Goal: Task Accomplishment & Management: Use online tool/utility

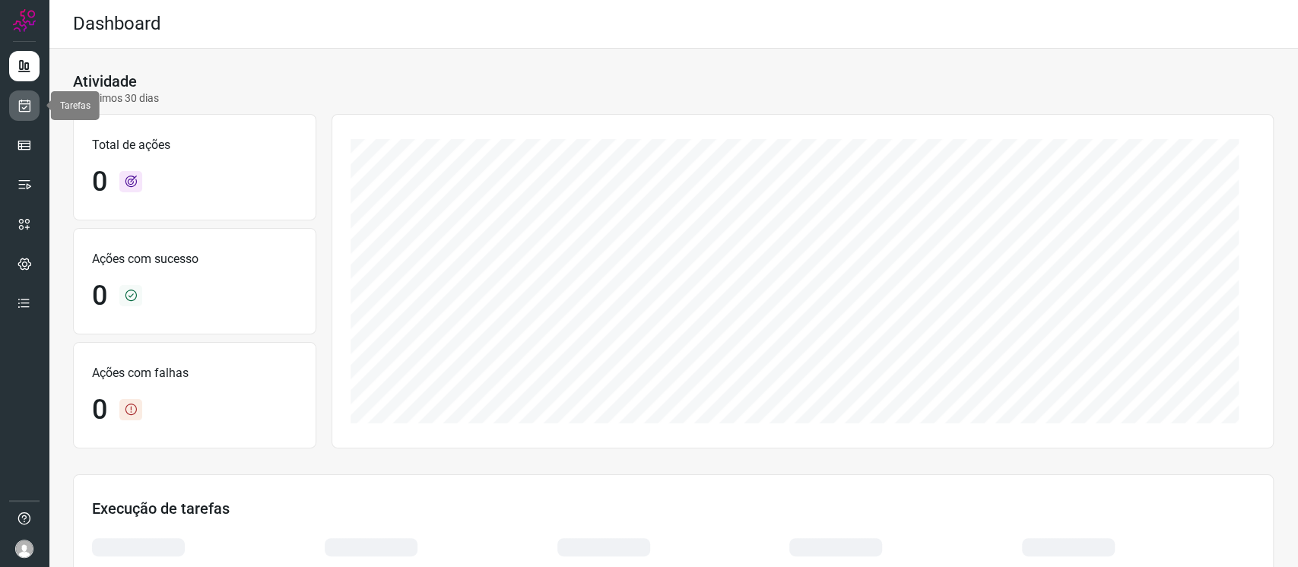
click at [27, 110] on icon at bounding box center [25, 105] width 16 height 15
click at [17, 106] on icon at bounding box center [25, 105] width 16 height 15
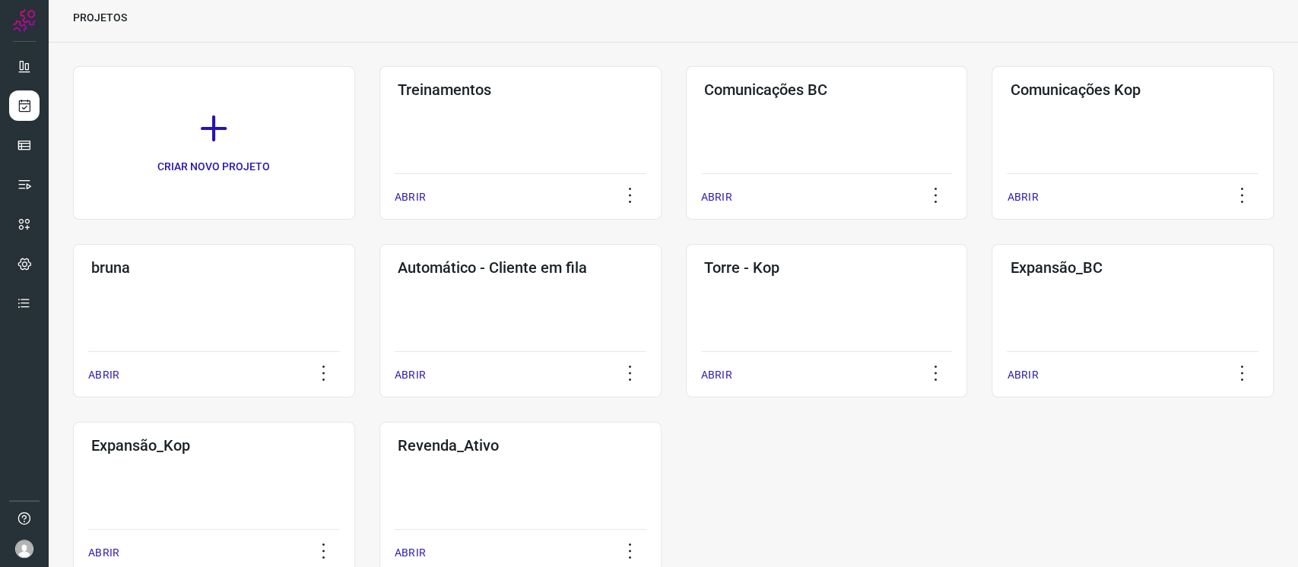
scroll to position [101, 0]
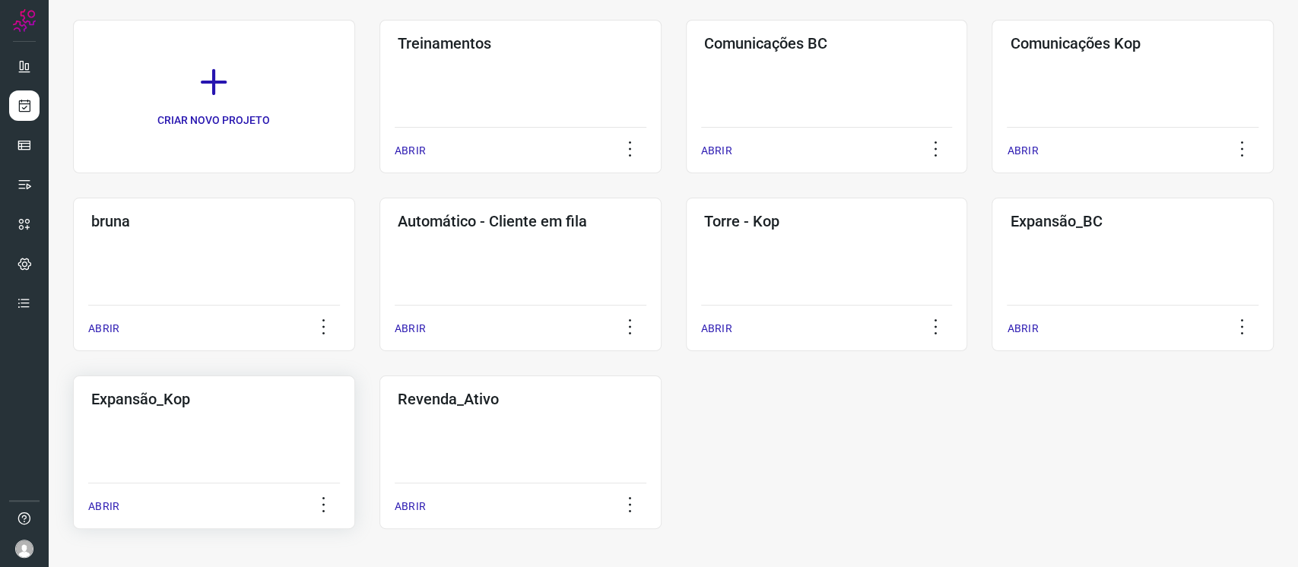
click at [379, 428] on div "Expansão_Kop ABRIR" at bounding box center [520, 453] width 282 height 154
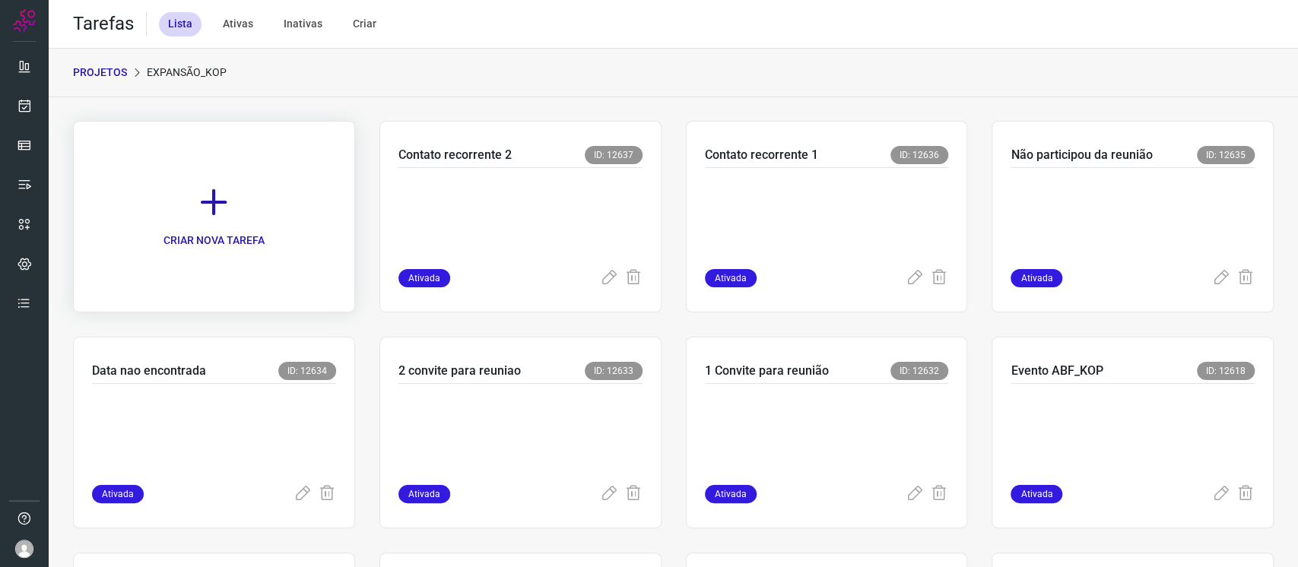
click at [270, 227] on link "CRIAR NOVA TAREFA" at bounding box center [214, 217] width 282 height 192
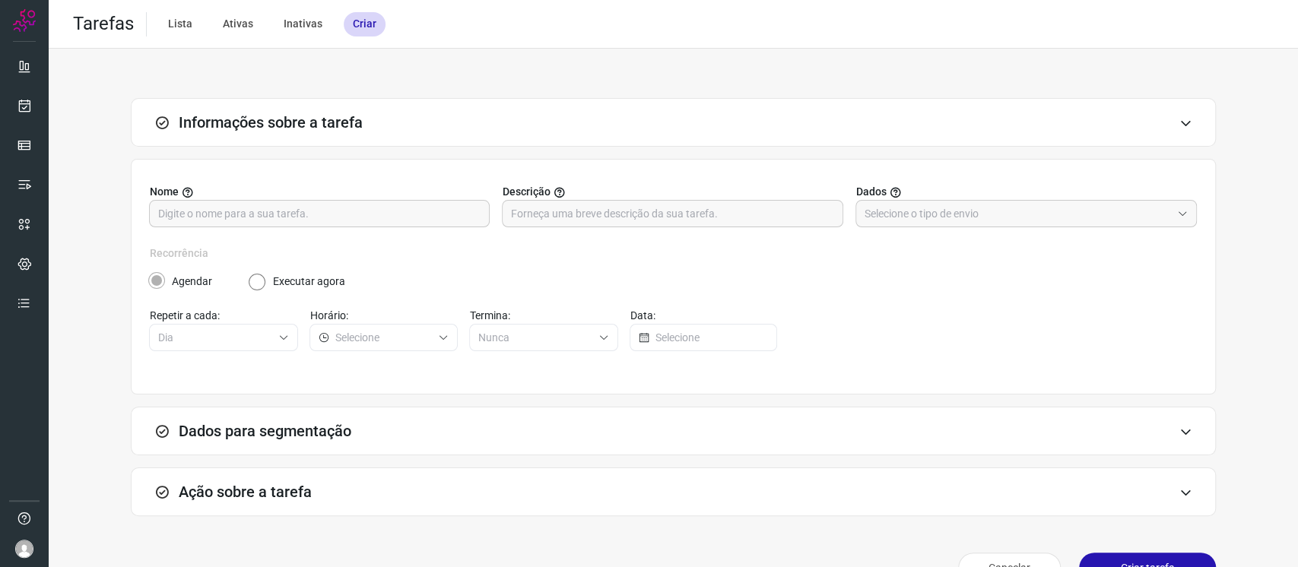
click at [367, 194] on label "Nome" at bounding box center [320, 192] width 341 height 16
click at [380, 221] on input "text" at bounding box center [319, 214] width 322 height 26
type input "Pesquisa não participou da reunião"
click at [1029, 218] on input "text" at bounding box center [1018, 214] width 306 height 26
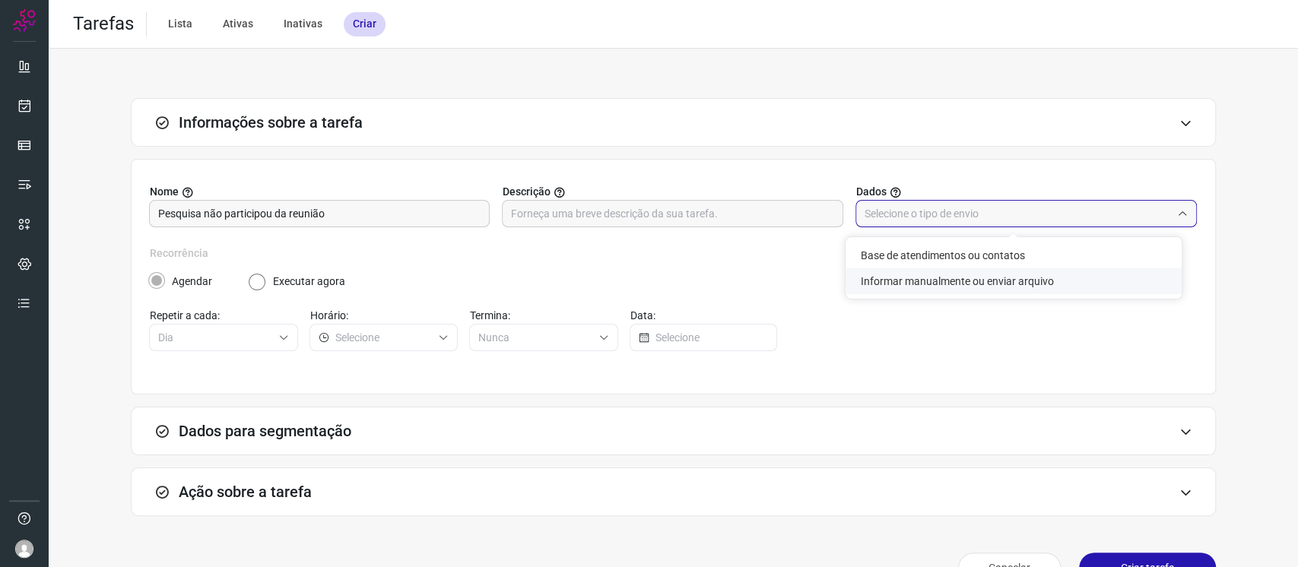
click at [889, 281] on li "Informar manualmente ou enviar arquivo" at bounding box center [1014, 281] width 336 height 26
type input "Informar manualmente ou enviar arquivo"
radio input "false"
radio input "true"
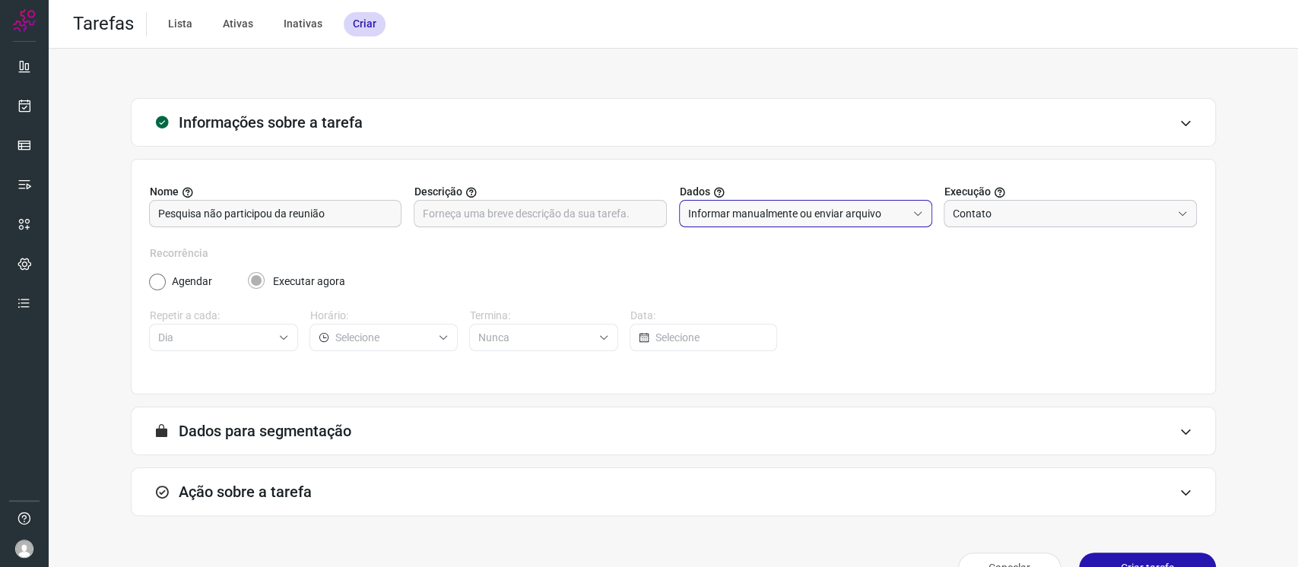
click at [1014, 215] on input "Contato" at bounding box center [1062, 214] width 218 height 26
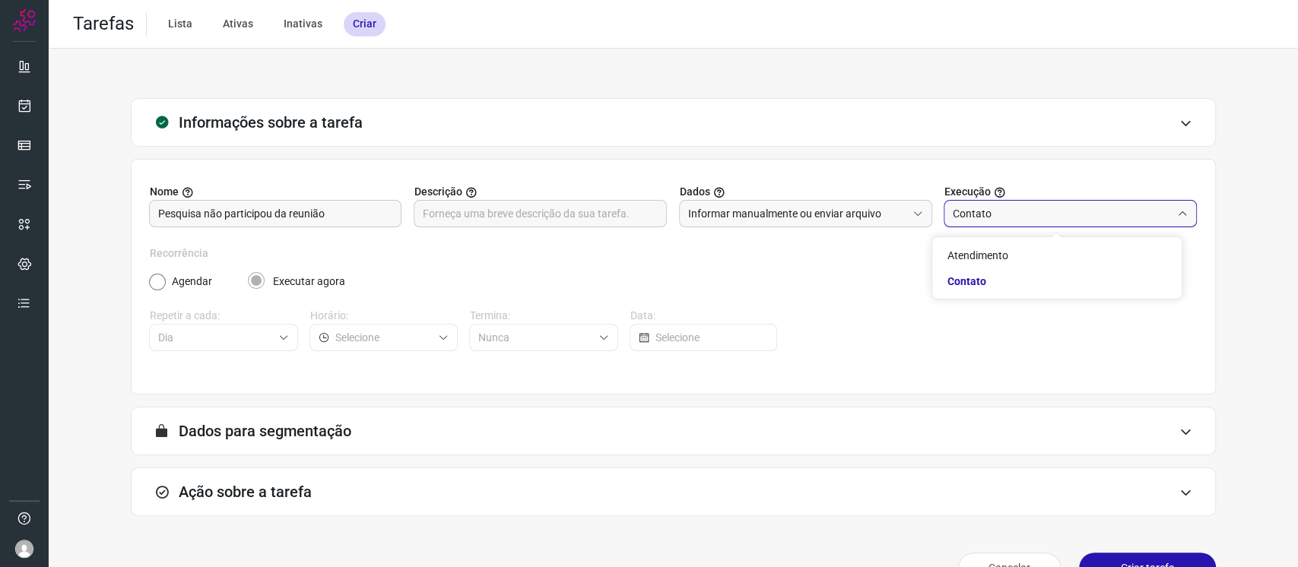
click at [1014, 215] on input "Contato" at bounding box center [1062, 214] width 218 height 26
click at [338, 500] on div "Ação sobre a tarefa" at bounding box center [673, 492] width 1085 height 49
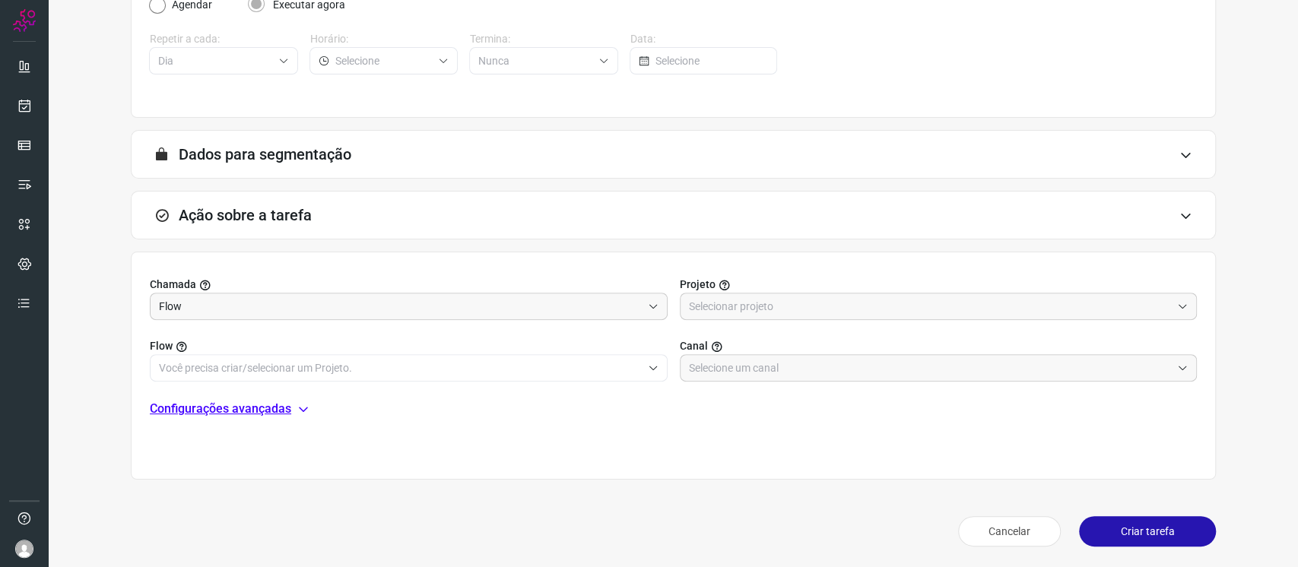
scroll to position [278, 0]
click at [735, 311] on input "text" at bounding box center [930, 306] width 483 height 26
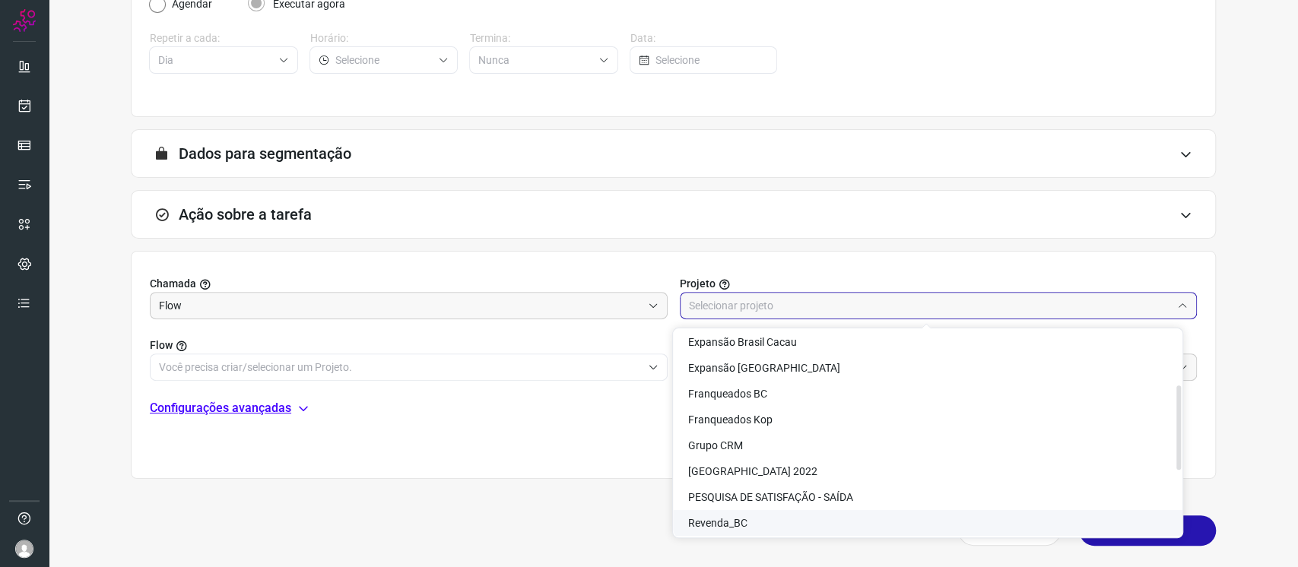
scroll to position [0, 0]
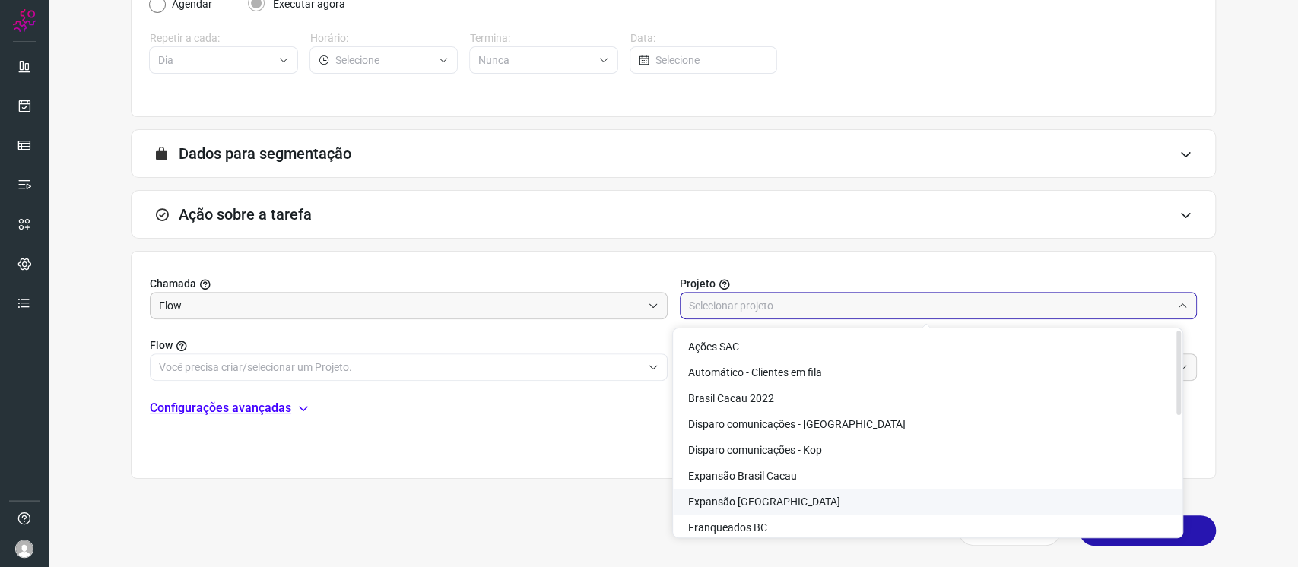
click at [771, 496] on span "Expansão [GEOGRAPHIC_DATA]" at bounding box center [764, 502] width 152 height 12
type input "Expansão [GEOGRAPHIC_DATA]"
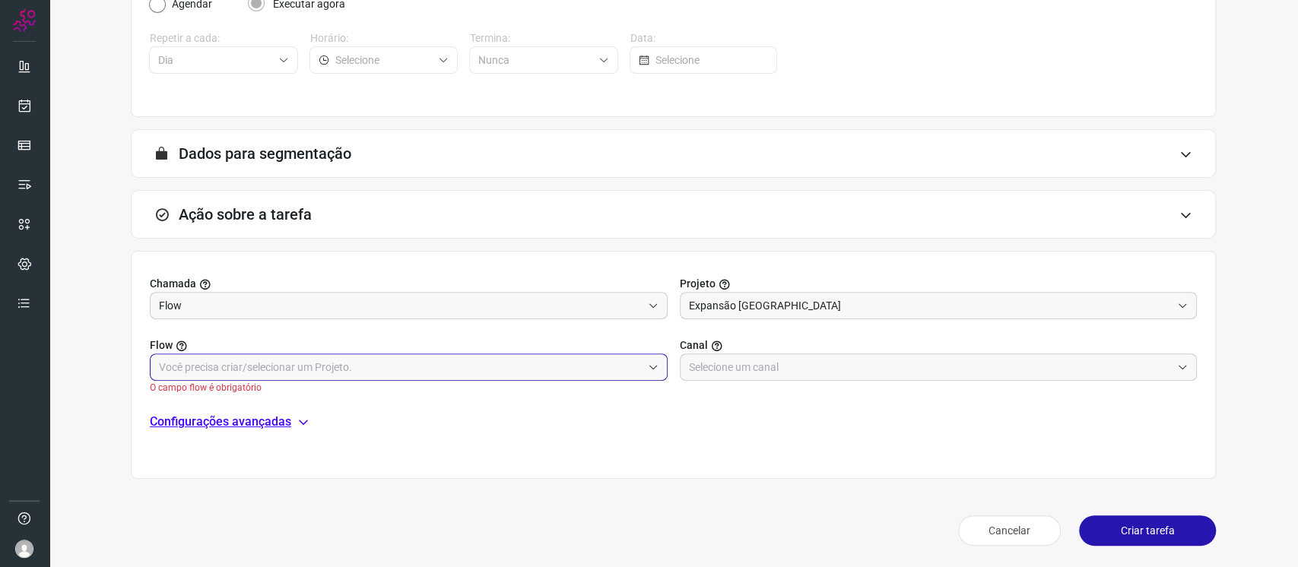
click at [567, 371] on input "text" at bounding box center [400, 367] width 483 height 26
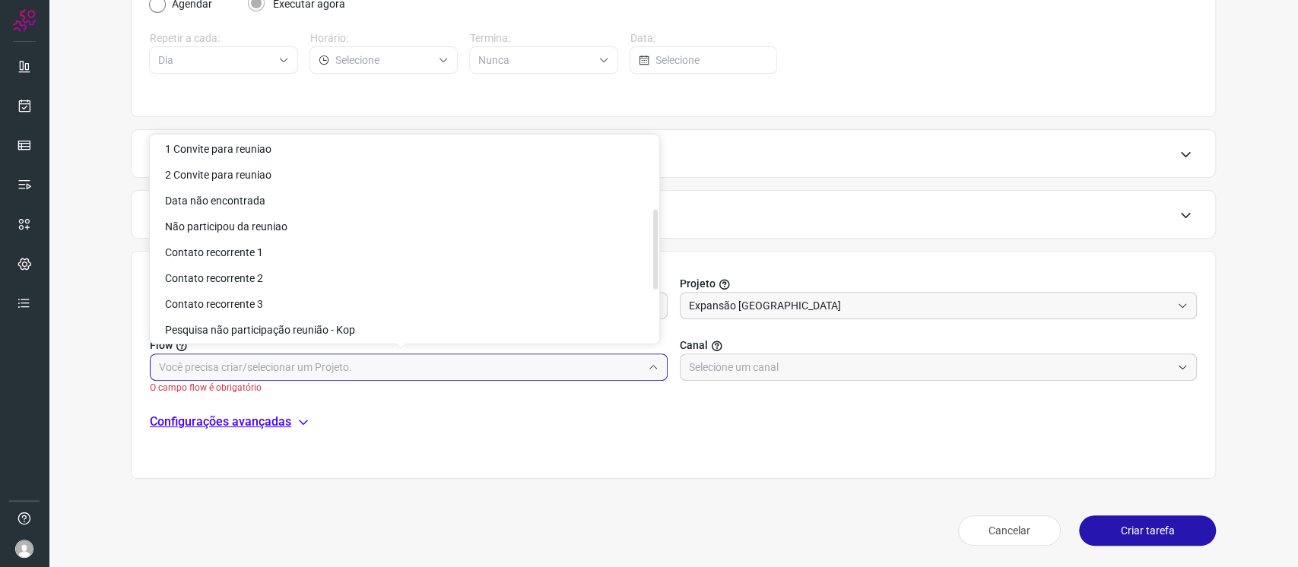
scroll to position [202, 0]
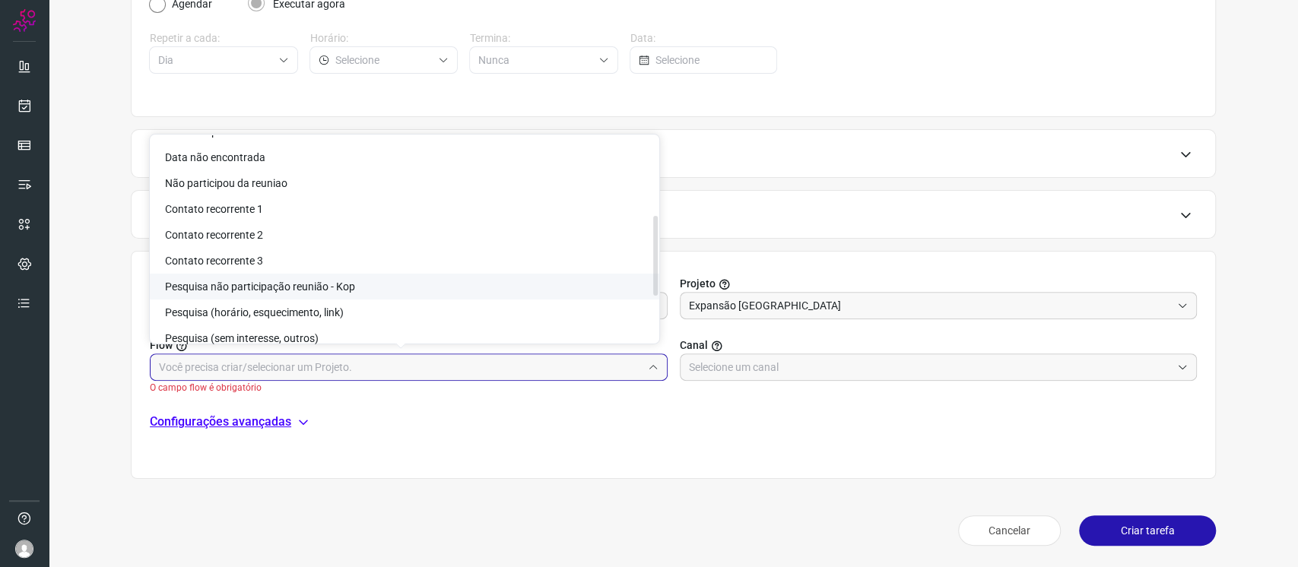
click at [446, 288] on li "Pesquisa não participação reunião - Kop" at bounding box center [405, 287] width 510 height 26
type input "Pesquisa não participação reunião - Kop"
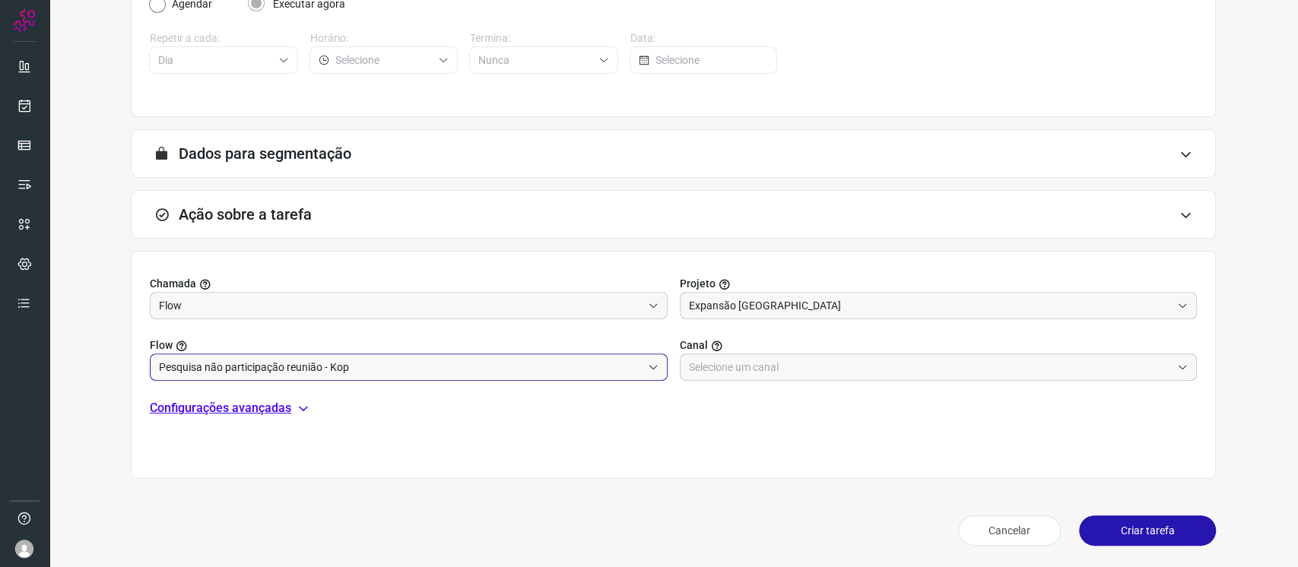
click at [791, 370] on input "text" at bounding box center [930, 367] width 483 height 26
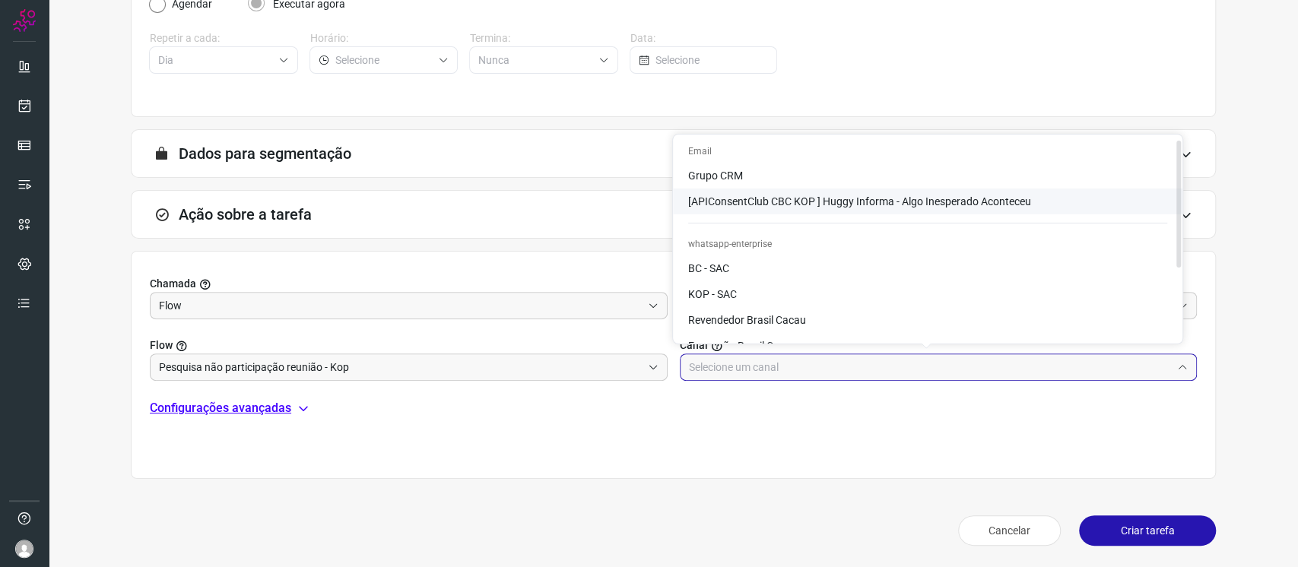
scroll to position [101, 0]
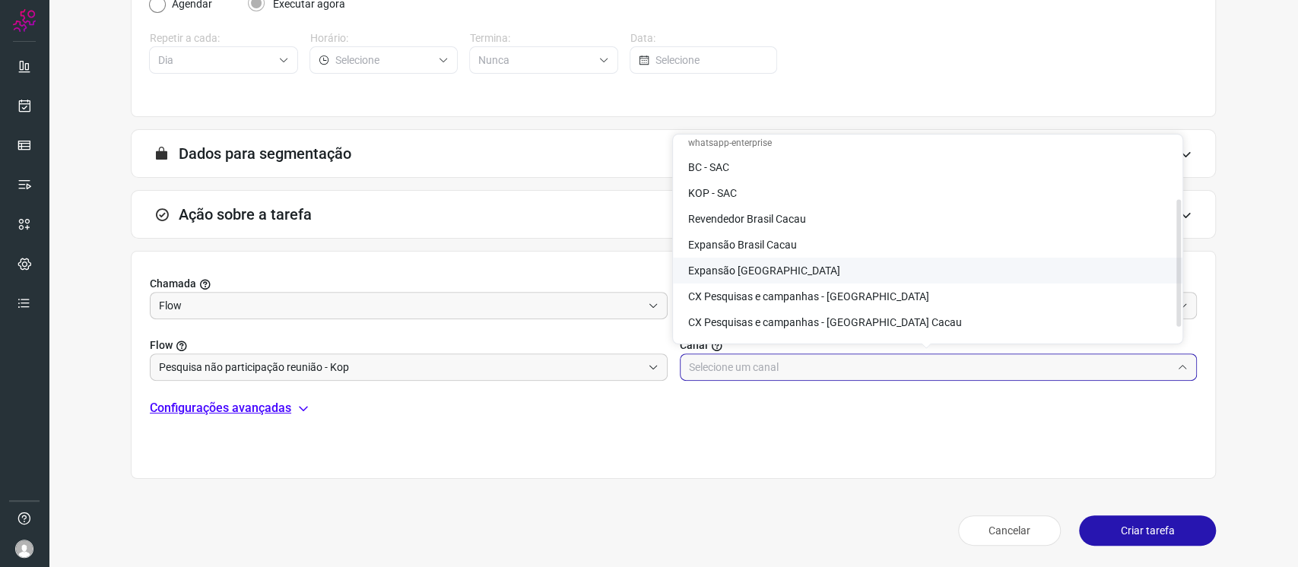
click at [822, 277] on li "Expansão [GEOGRAPHIC_DATA]" at bounding box center [928, 271] width 510 height 26
type input "Expansão [GEOGRAPHIC_DATA]"
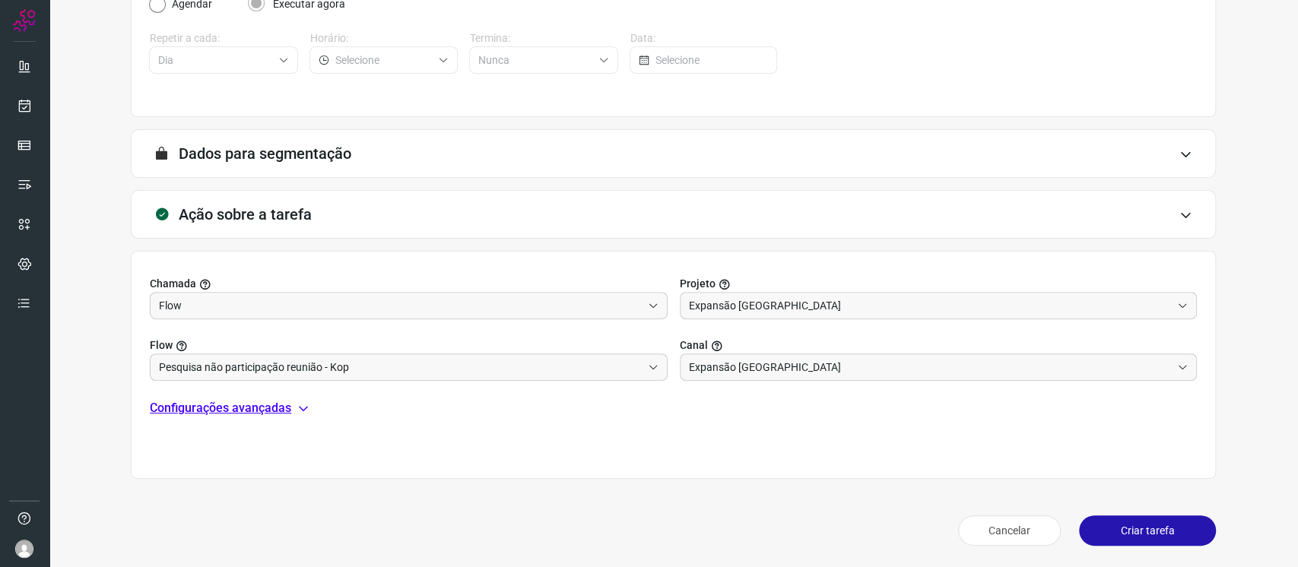
click at [1125, 523] on button "Criar tarefa" at bounding box center [1147, 531] width 137 height 30
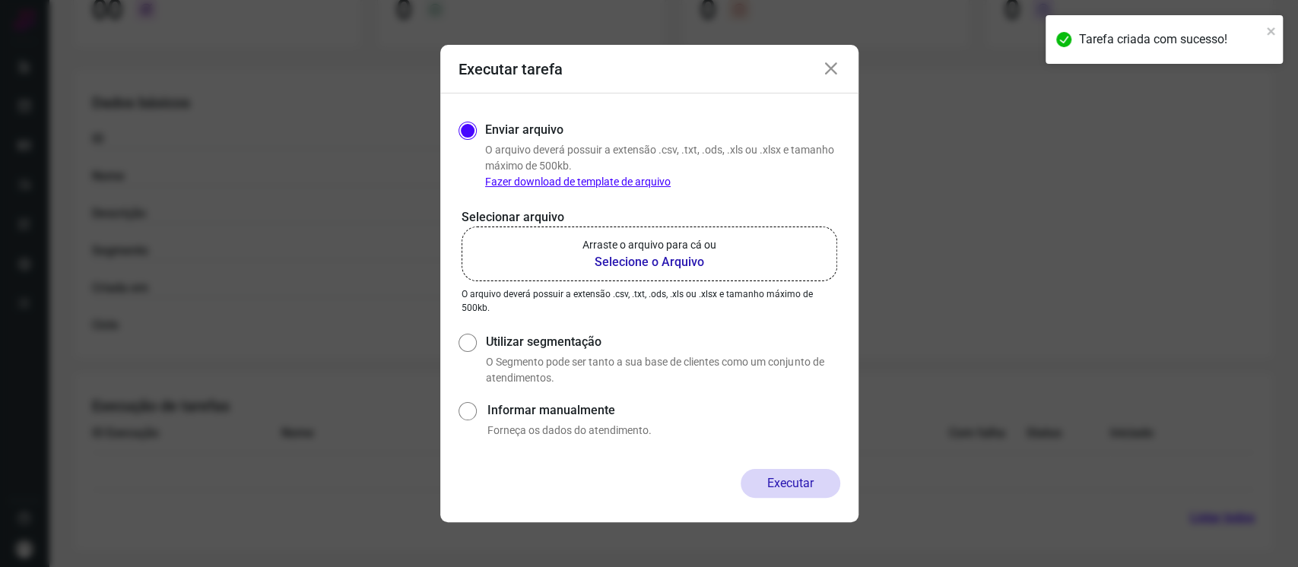
scroll to position [217, 0]
click at [643, 249] on p "Arraste o arquivo para cá ou" at bounding box center [650, 245] width 134 height 16
click at [0, 0] on input "Arraste o arquivo para cá ou Selecione o Arquivo" at bounding box center [0, 0] width 0 height 0
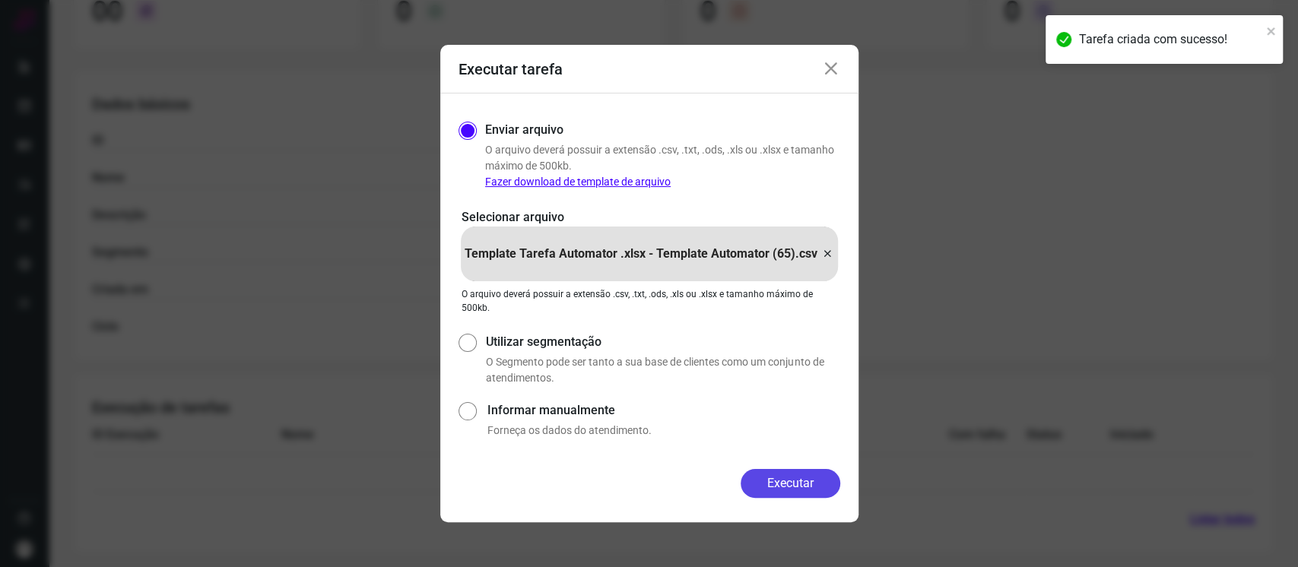
click at [784, 473] on button "Executar" at bounding box center [791, 483] width 100 height 29
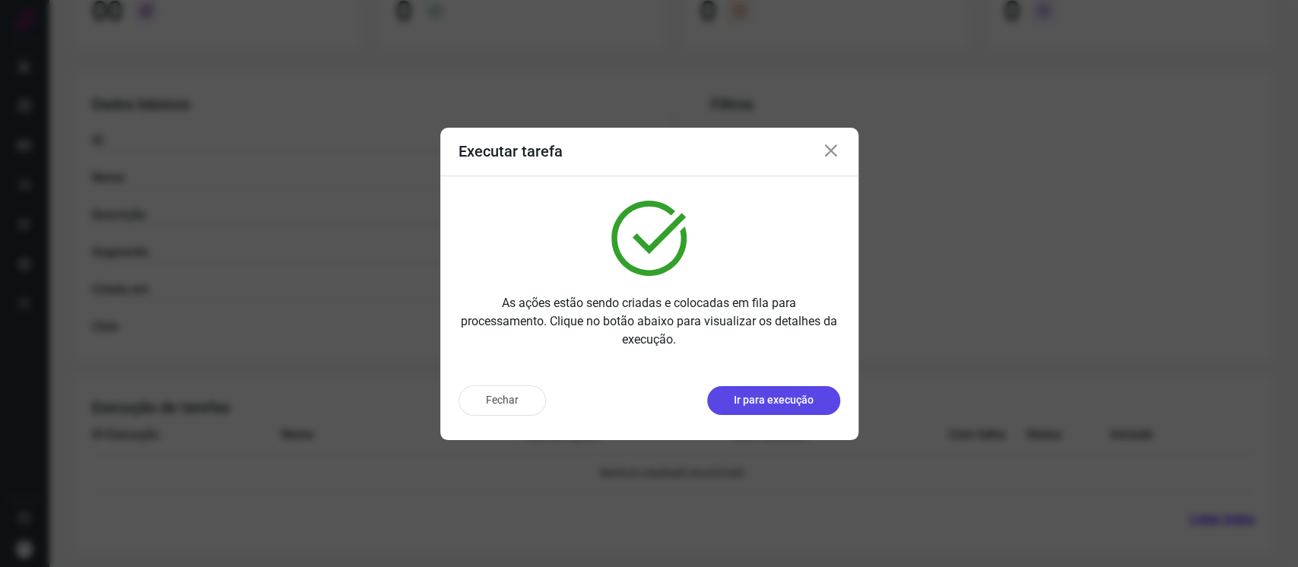
click at [803, 392] on p "Ir para execução" at bounding box center [774, 400] width 80 height 16
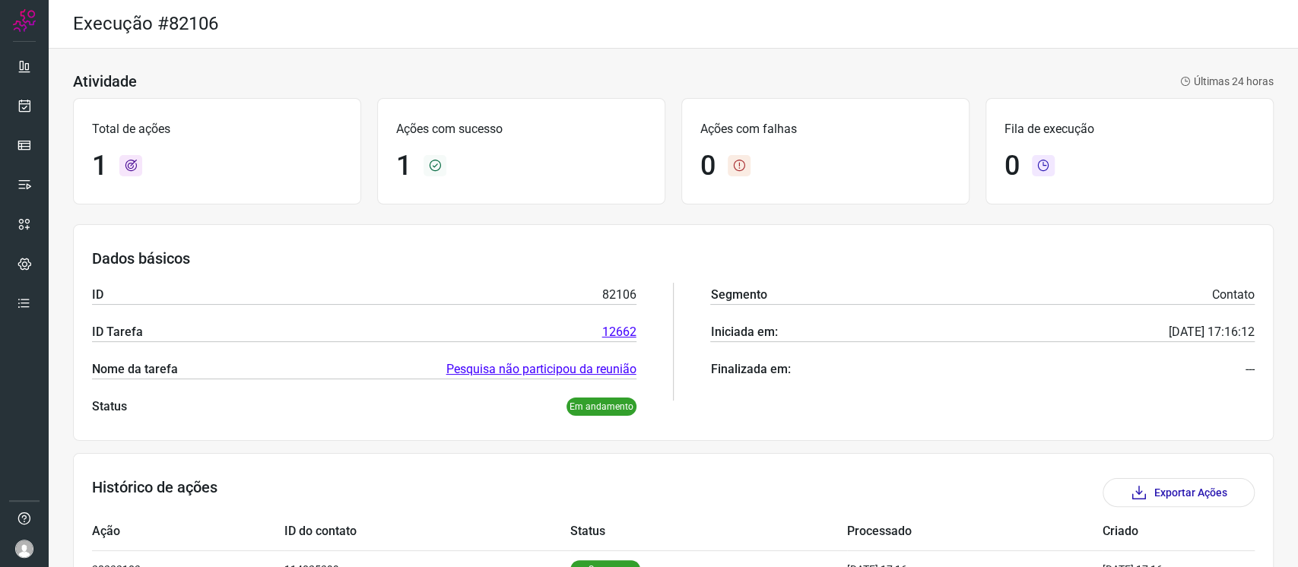
click at [529, 369] on link "Pesquisa não participou da reunião" at bounding box center [541, 369] width 190 height 18
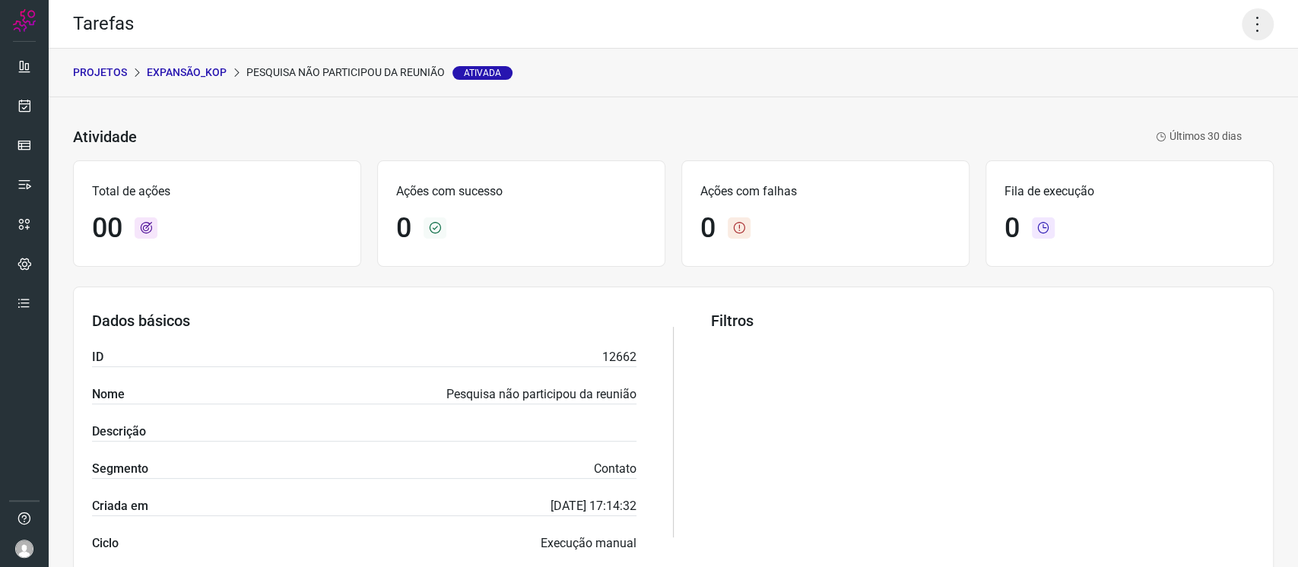
click at [1242, 17] on icon at bounding box center [1258, 24] width 32 height 32
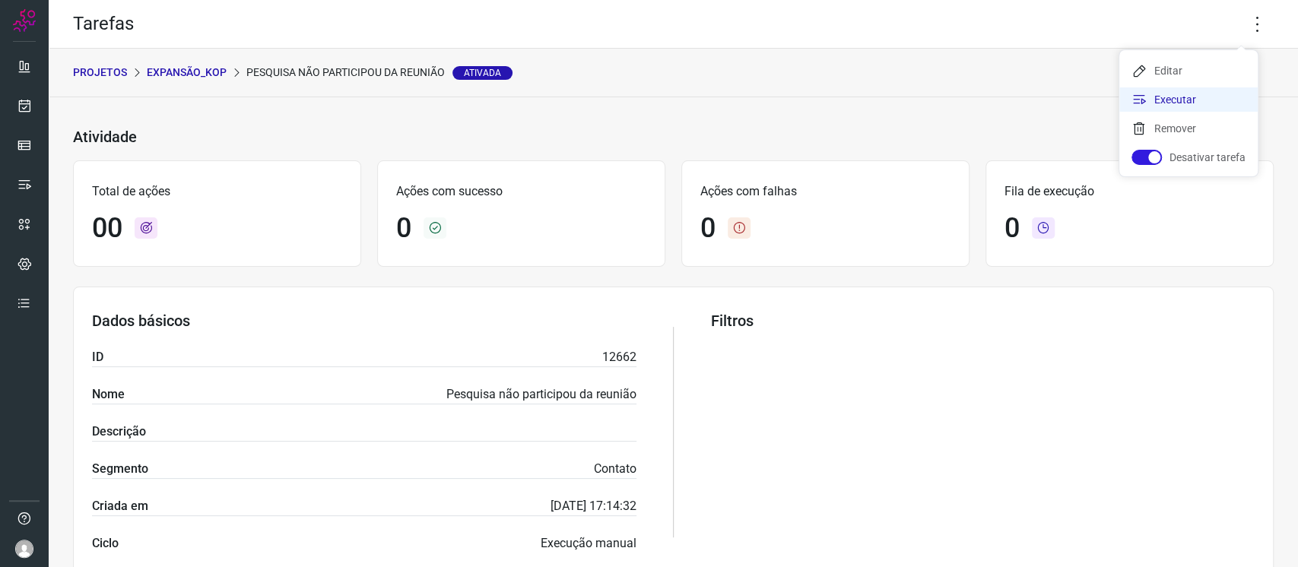
click at [1172, 103] on li "Executar" at bounding box center [1188, 99] width 138 height 24
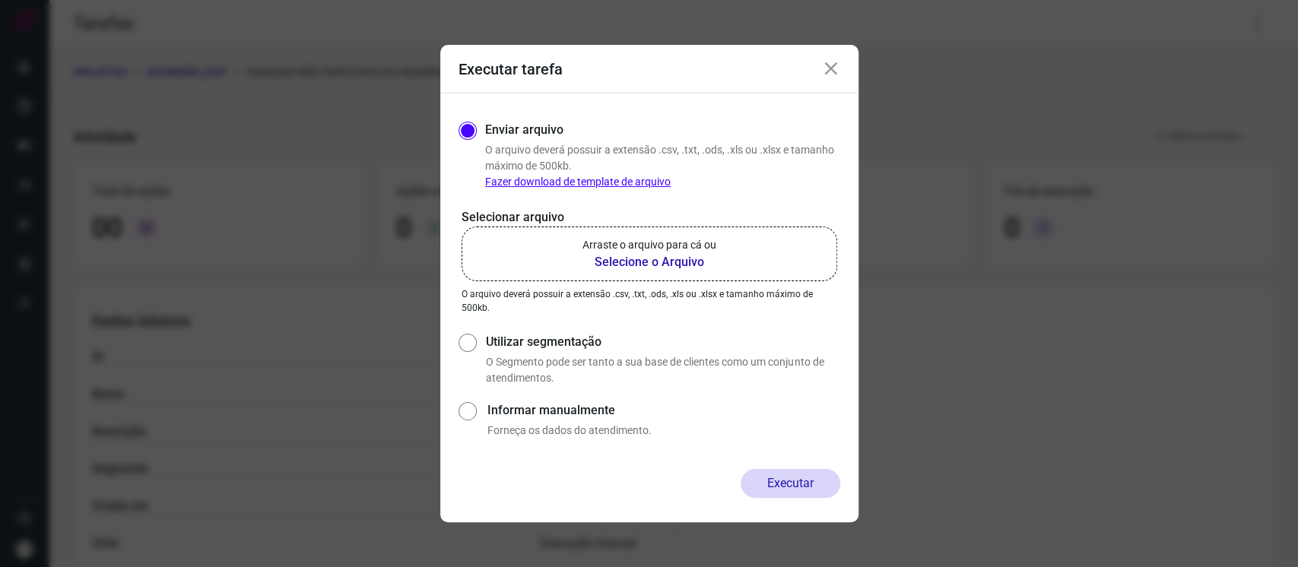
click at [729, 252] on label "Arraste o arquivo para cá ou Selecione o Arquivo" at bounding box center [650, 254] width 376 height 55
click at [0, 0] on input "Arraste o arquivo para cá ou Selecione o Arquivo" at bounding box center [0, 0] width 0 height 0
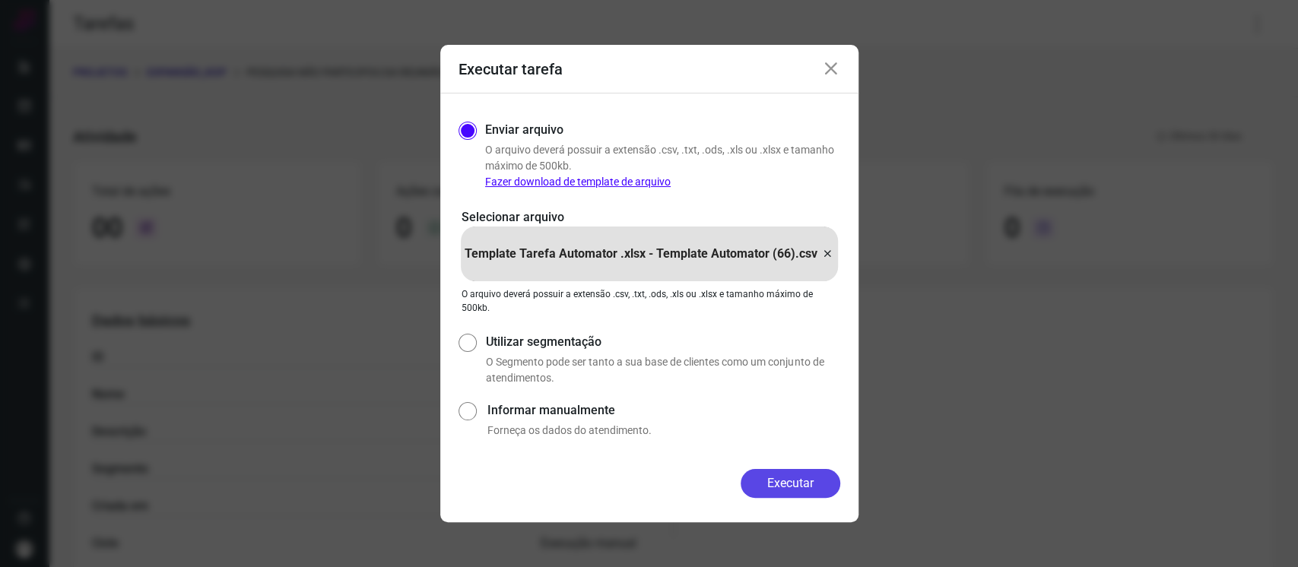
click at [836, 489] on button "Executar" at bounding box center [791, 483] width 100 height 29
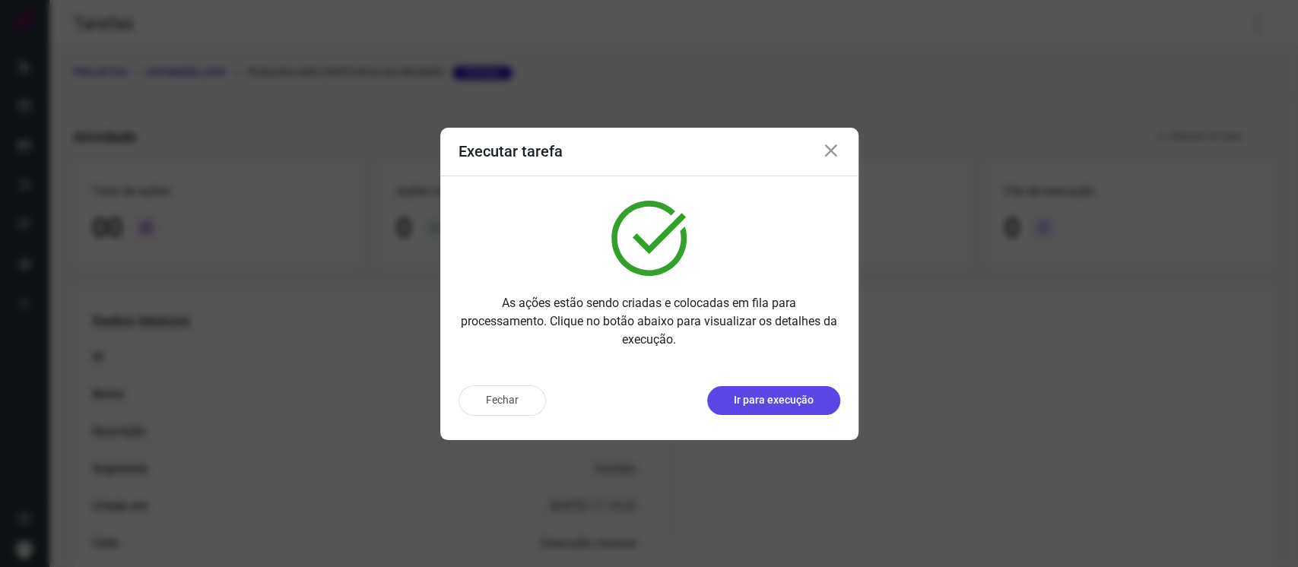
click at [803, 405] on p "Ir para execução" at bounding box center [774, 400] width 80 height 16
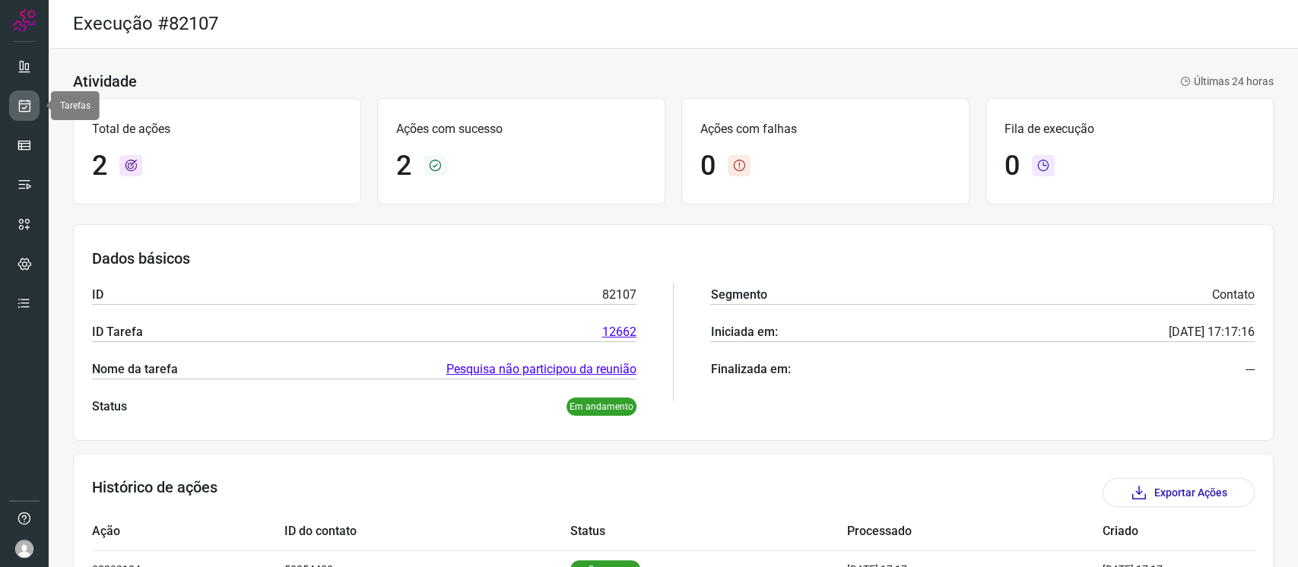
click at [27, 96] on link at bounding box center [24, 105] width 30 height 30
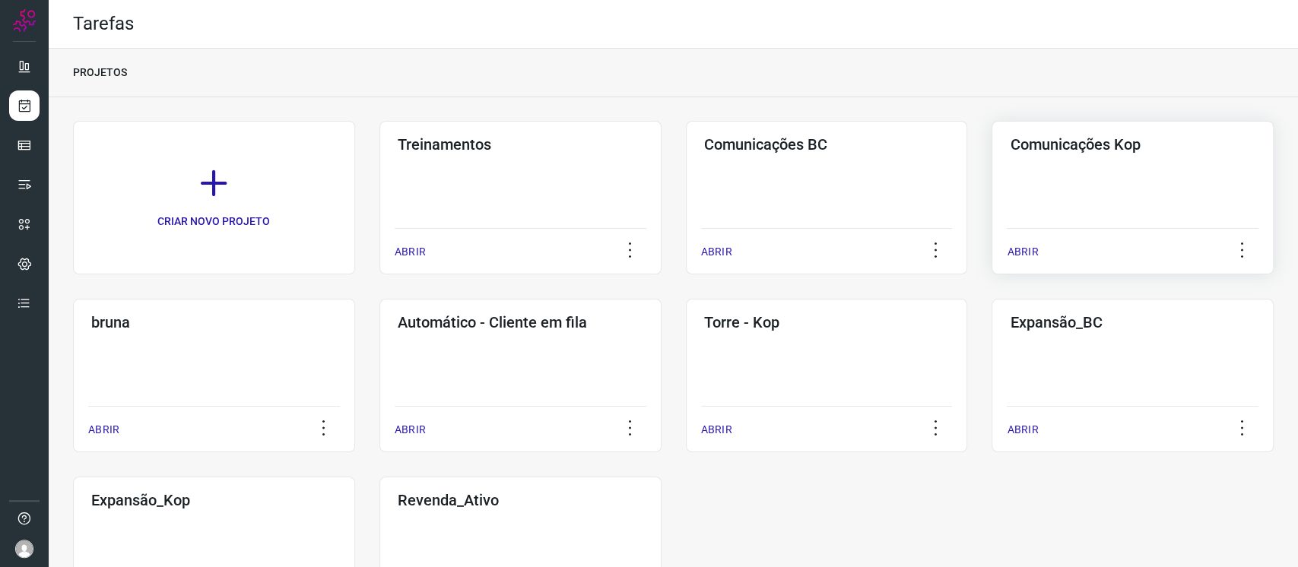
click at [355, 299] on div "Comunicações Kop ABRIR" at bounding box center [214, 376] width 282 height 154
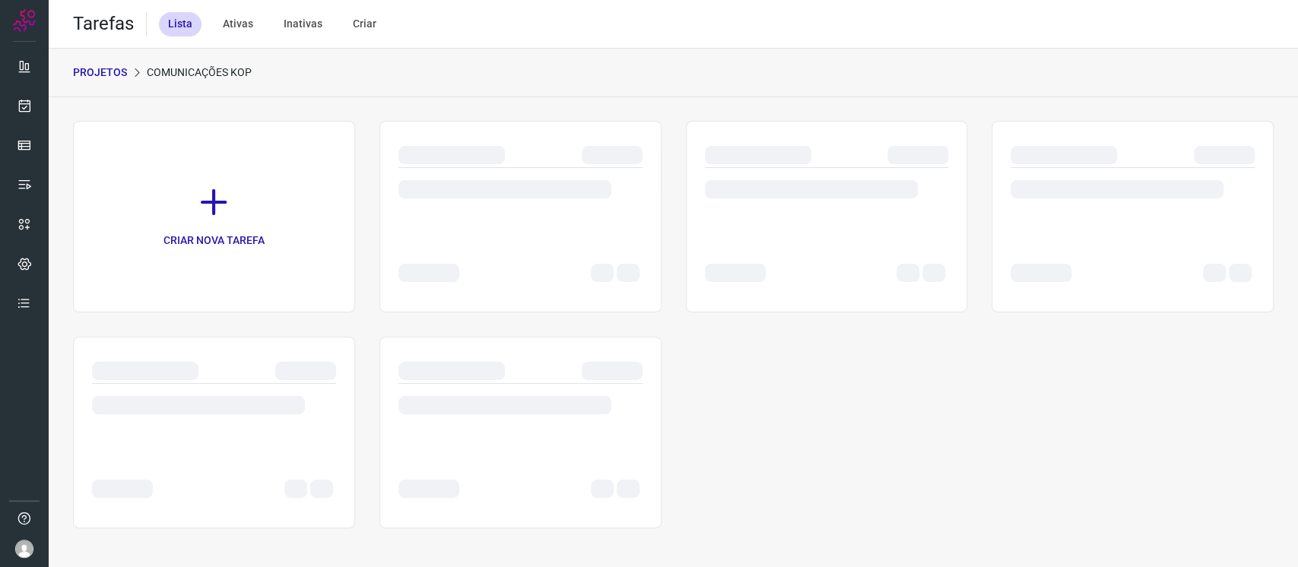
click at [98, 68] on p "PROJETOS" at bounding box center [100, 73] width 54 height 16
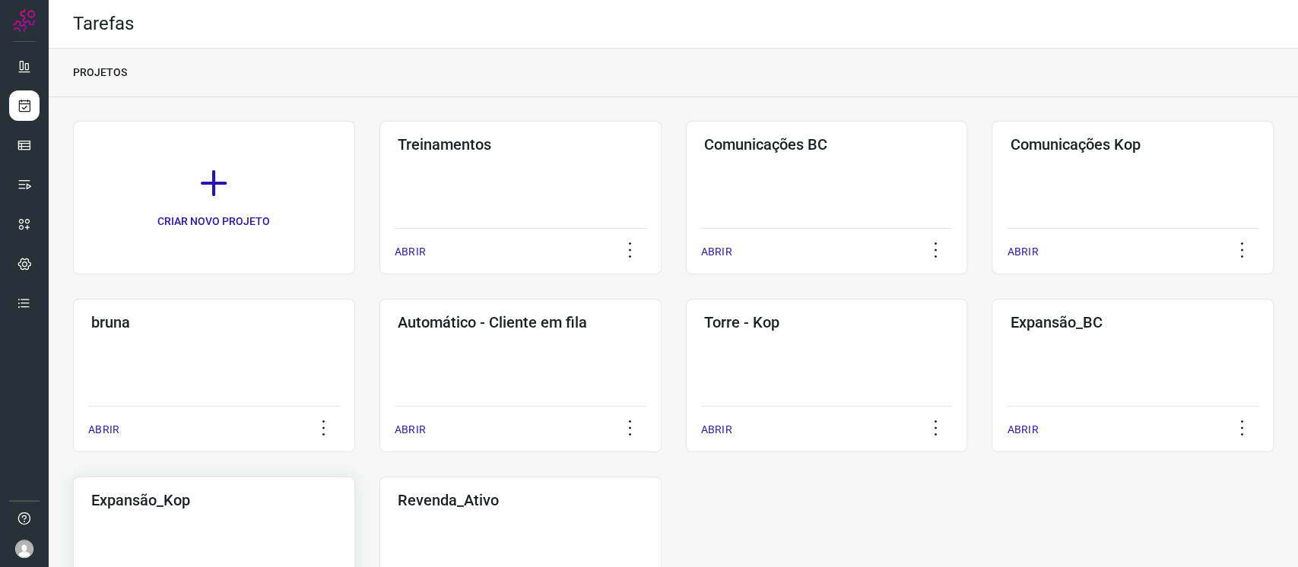
click at [259, 500] on h3 "Expansão_Kop" at bounding box center [214, 500] width 246 height 18
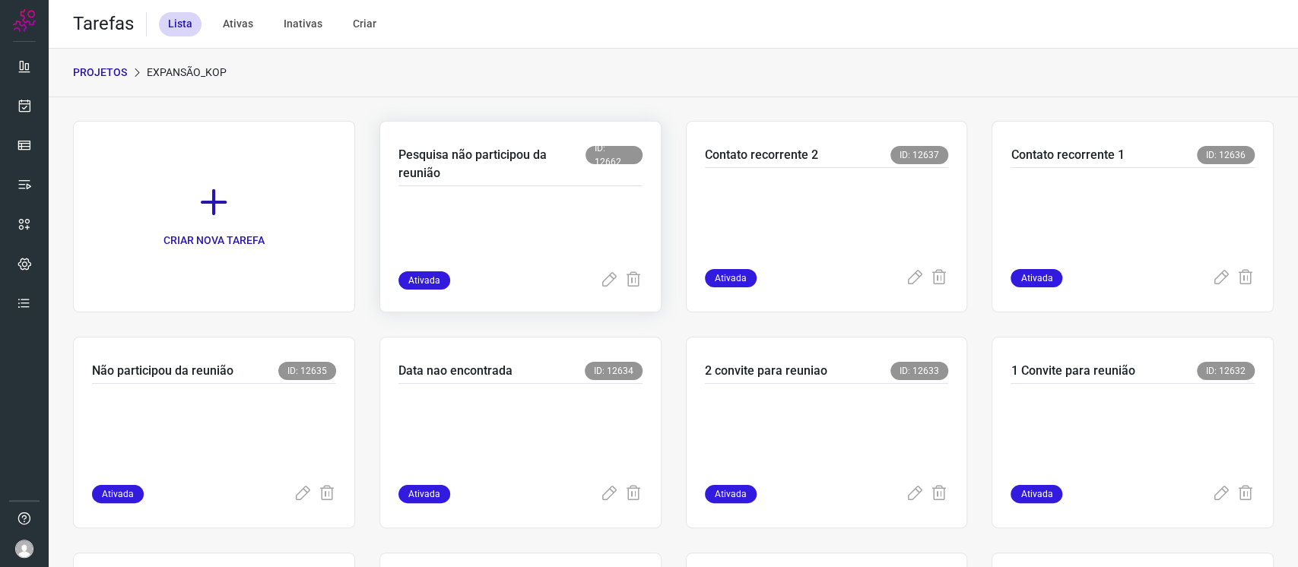
click at [477, 204] on p at bounding box center [512, 233] width 228 height 76
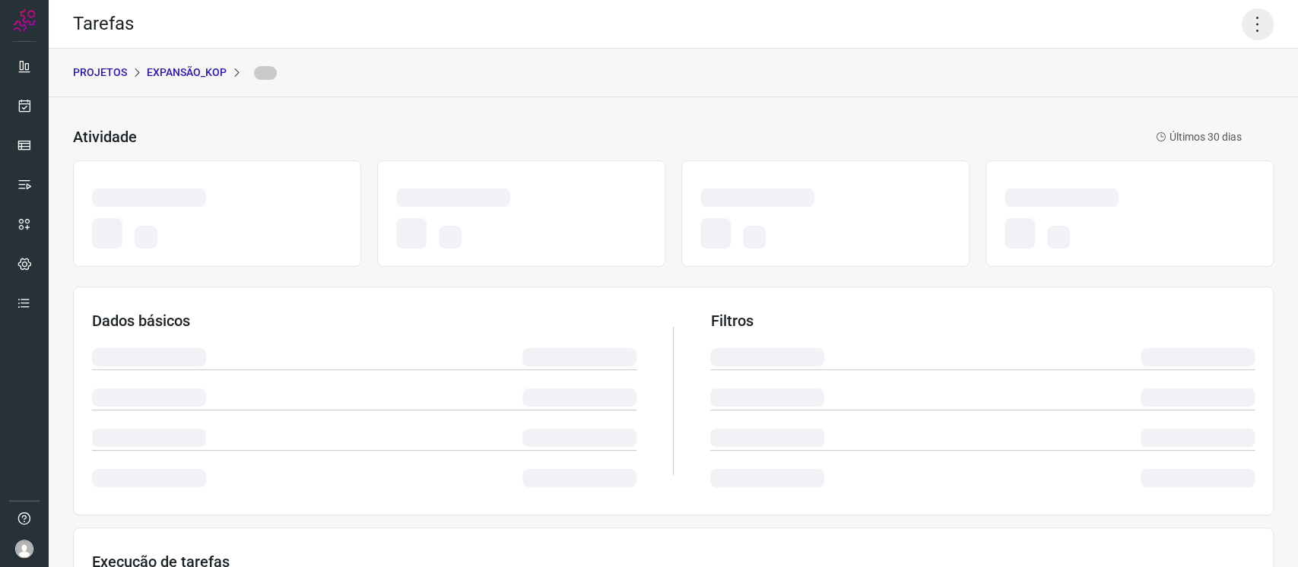
click at [1242, 27] on icon at bounding box center [1258, 24] width 32 height 32
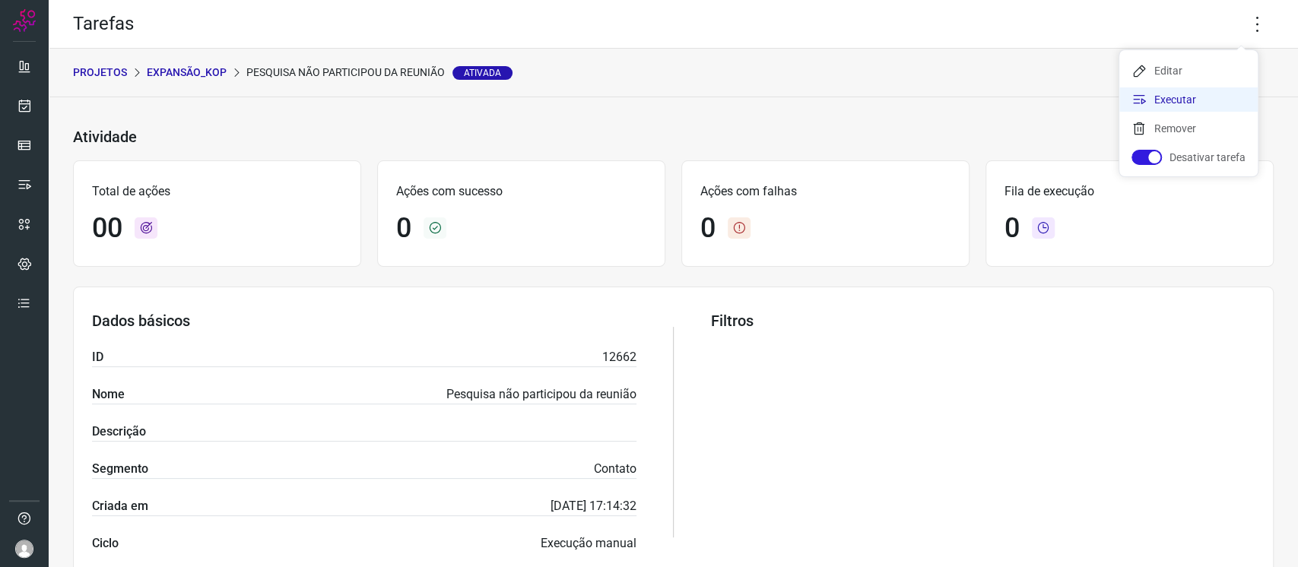
click at [1140, 99] on icon at bounding box center [1139, 99] width 15 height 15
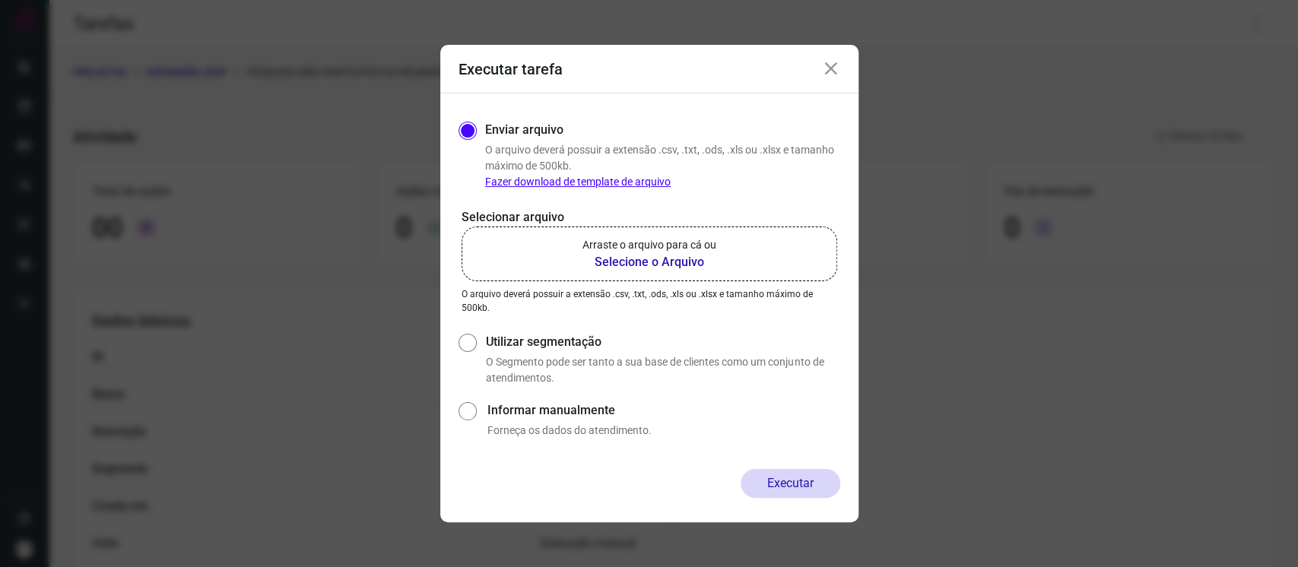
click at [550, 272] on label "Arraste o arquivo para cá ou Selecione o Arquivo" at bounding box center [650, 254] width 376 height 55
click at [0, 0] on input "Arraste o arquivo para cá ou Selecione o Arquivo" at bounding box center [0, 0] width 0 height 0
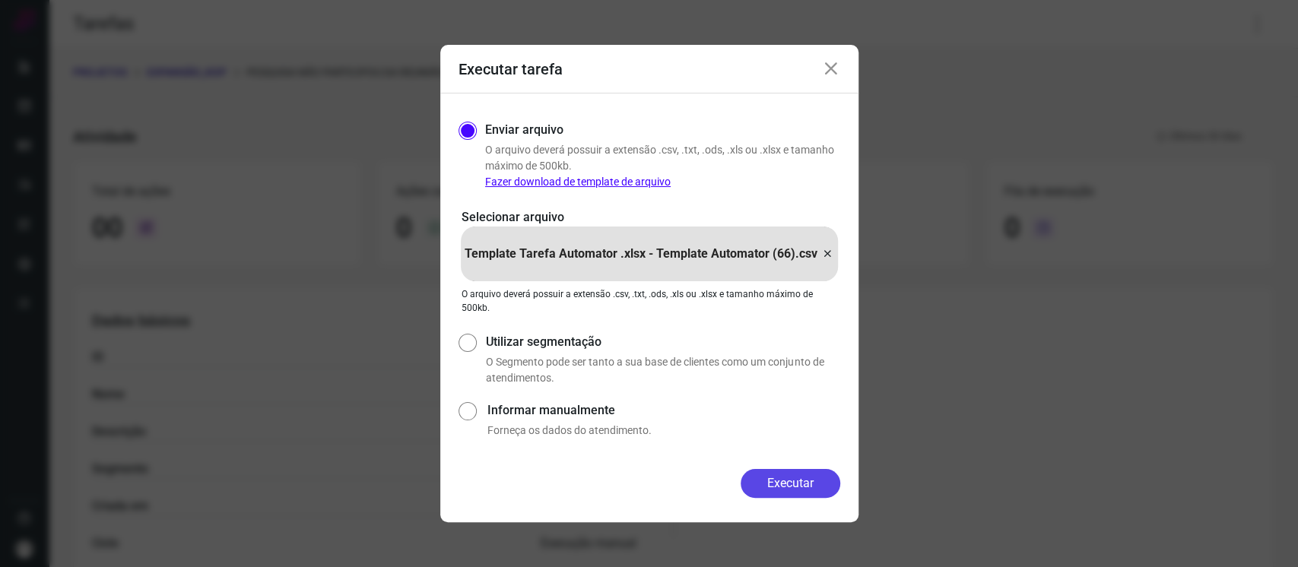
click at [825, 475] on button "Executar" at bounding box center [791, 483] width 100 height 29
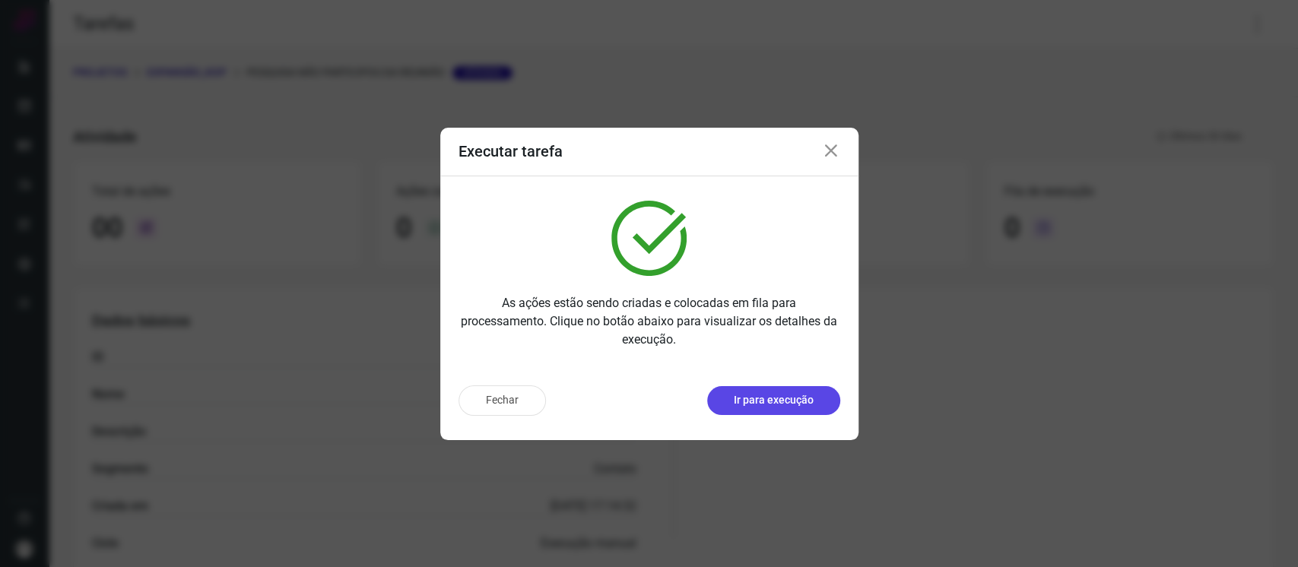
click at [760, 395] on p "Ir para execução" at bounding box center [774, 400] width 80 height 16
